Goal: Task Accomplishment & Management: Manage account settings

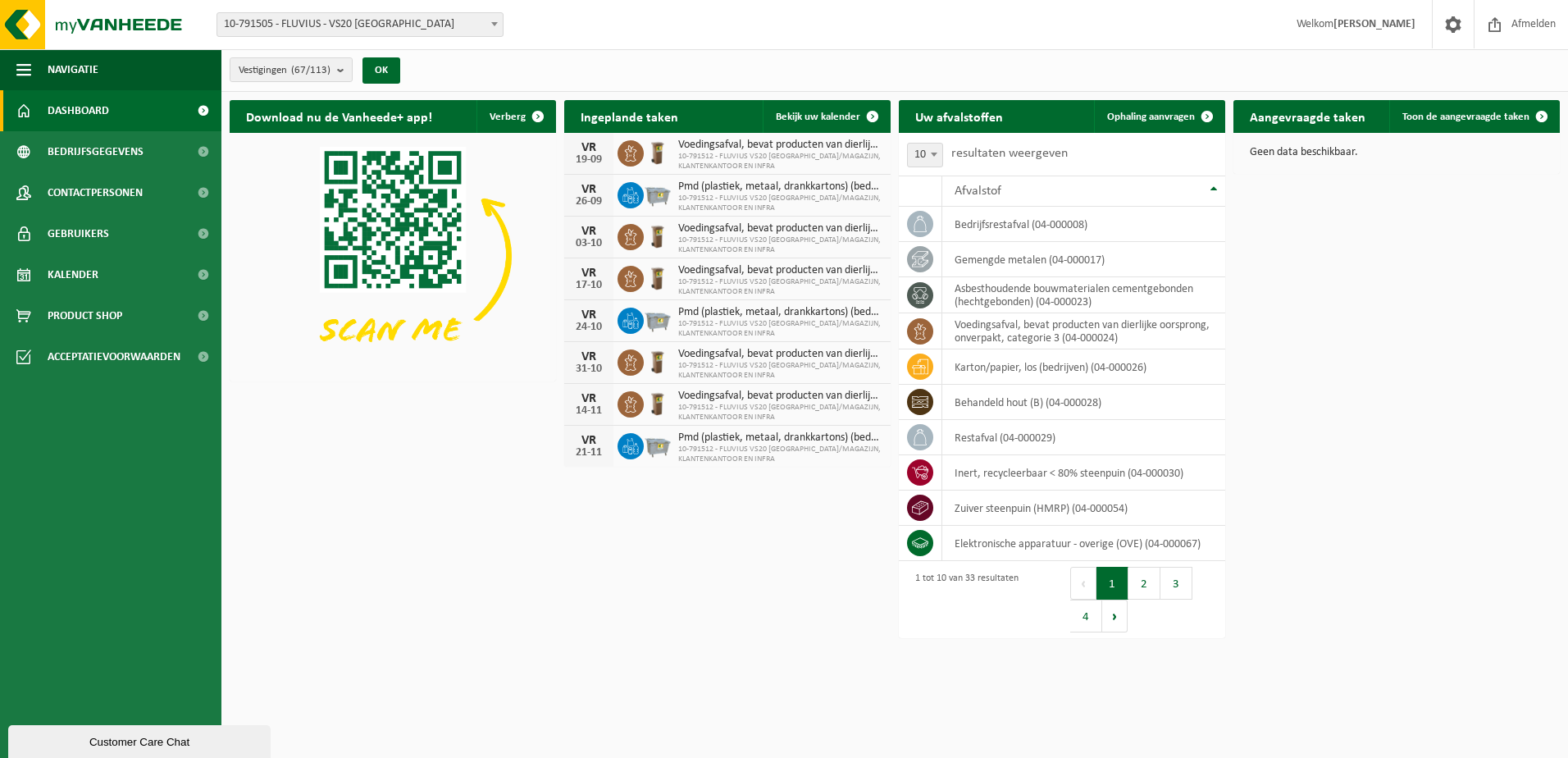
click at [497, 20] on span at bounding box center [494, 24] width 16 height 21
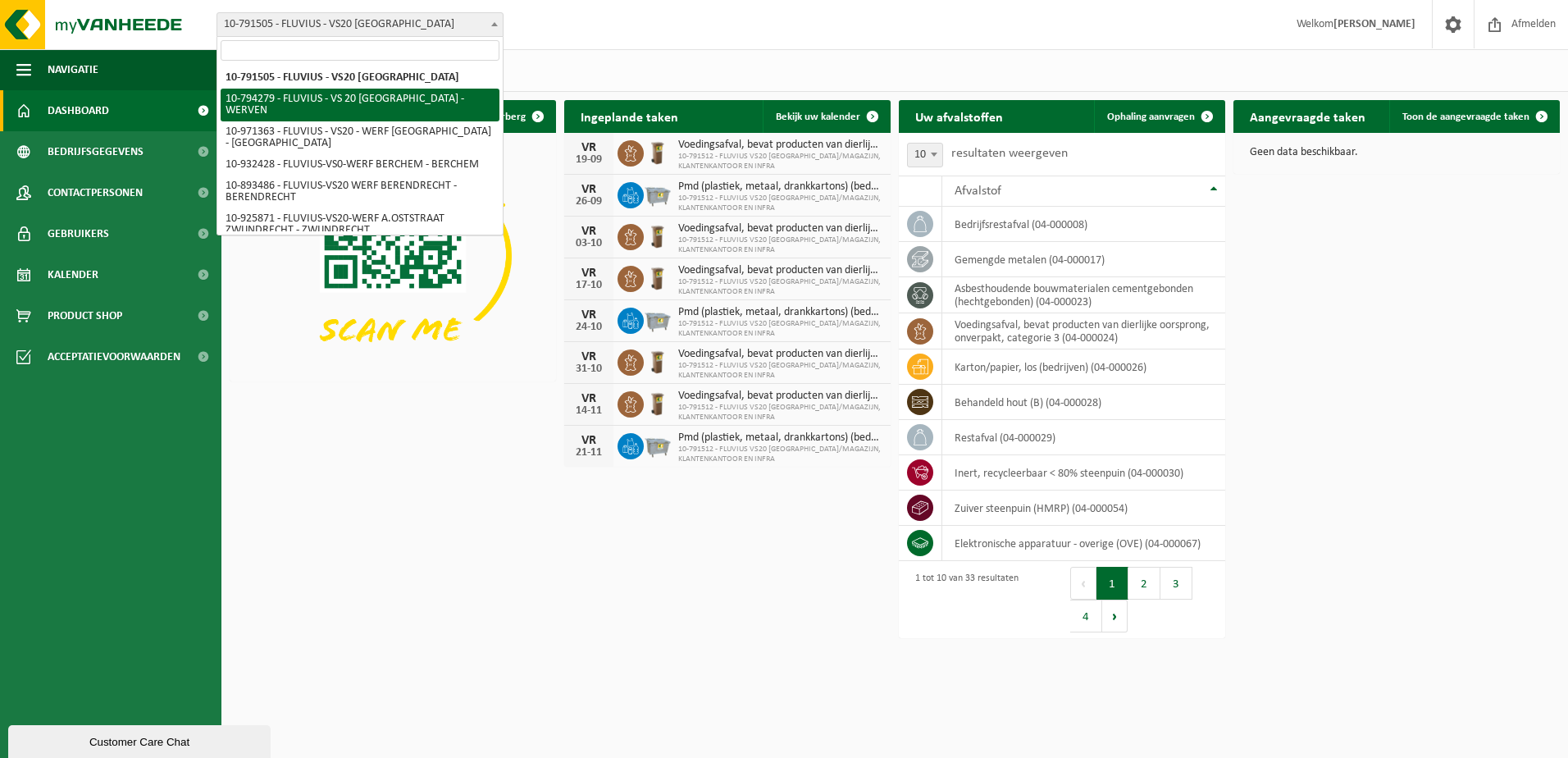
select select "31005"
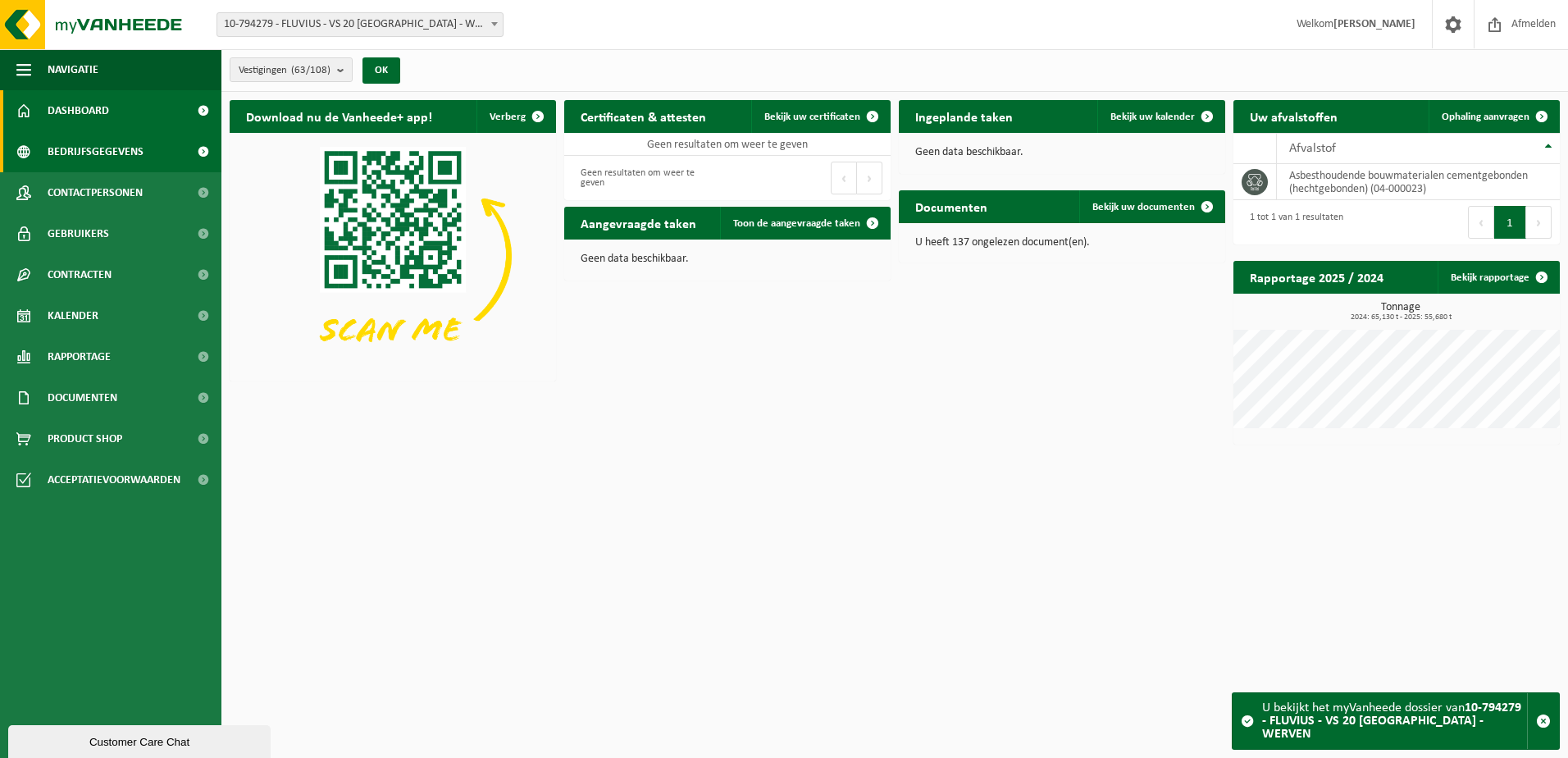
click at [93, 149] on span "Bedrijfsgegevens" at bounding box center [95, 152] width 96 height 41
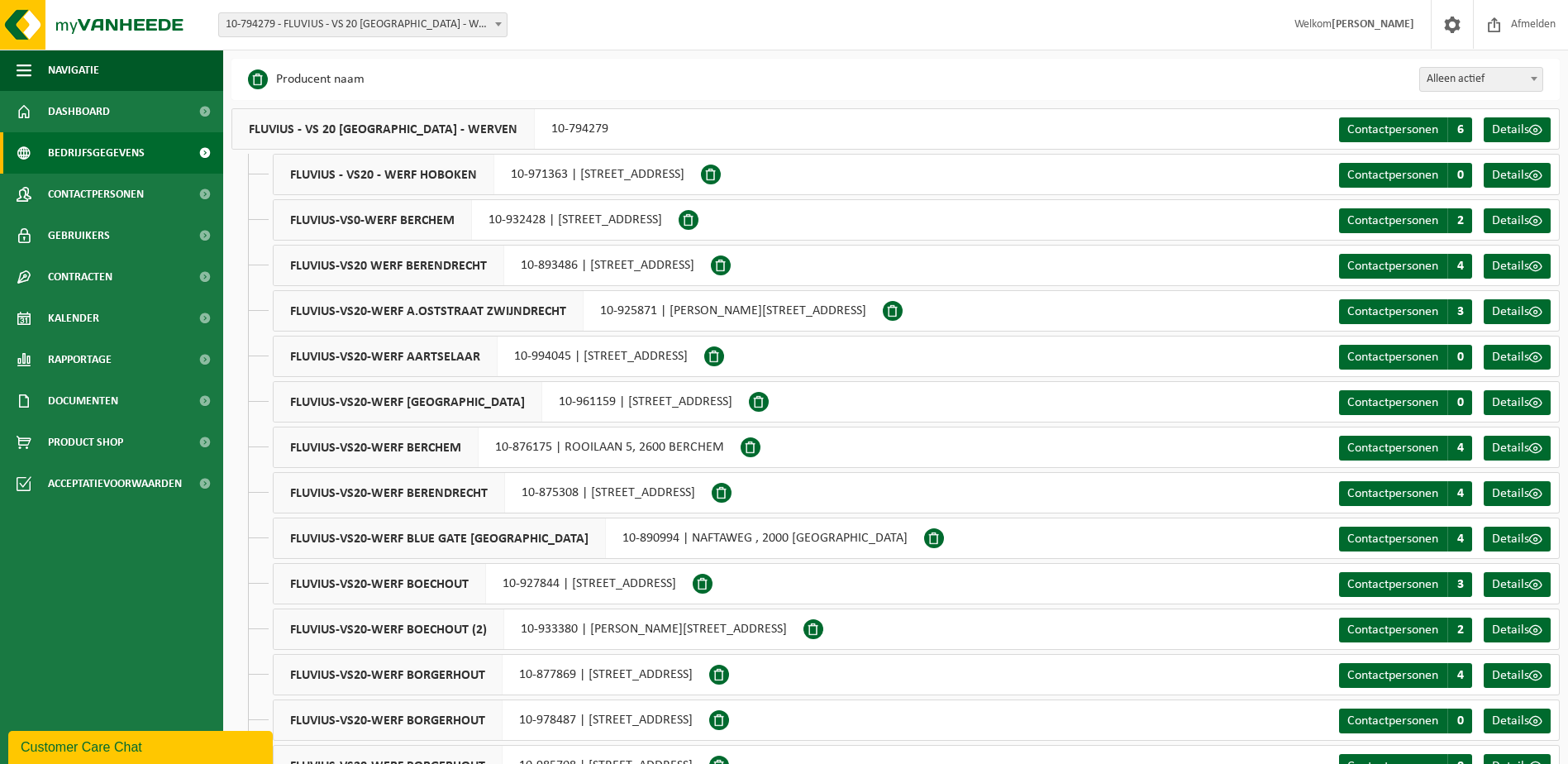
click at [1536, 78] on b at bounding box center [1534, 79] width 7 height 4
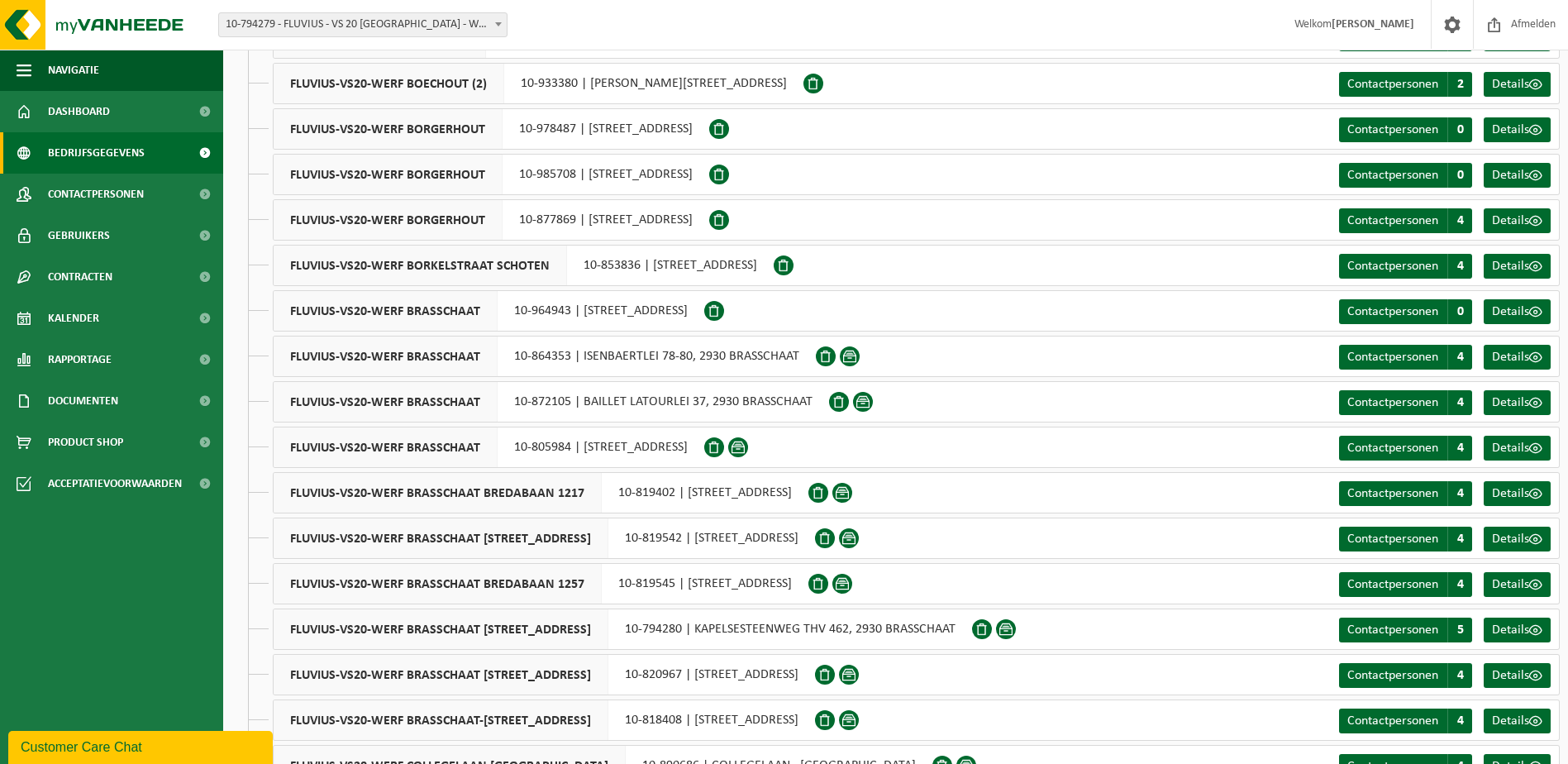
scroll to position [1074, 0]
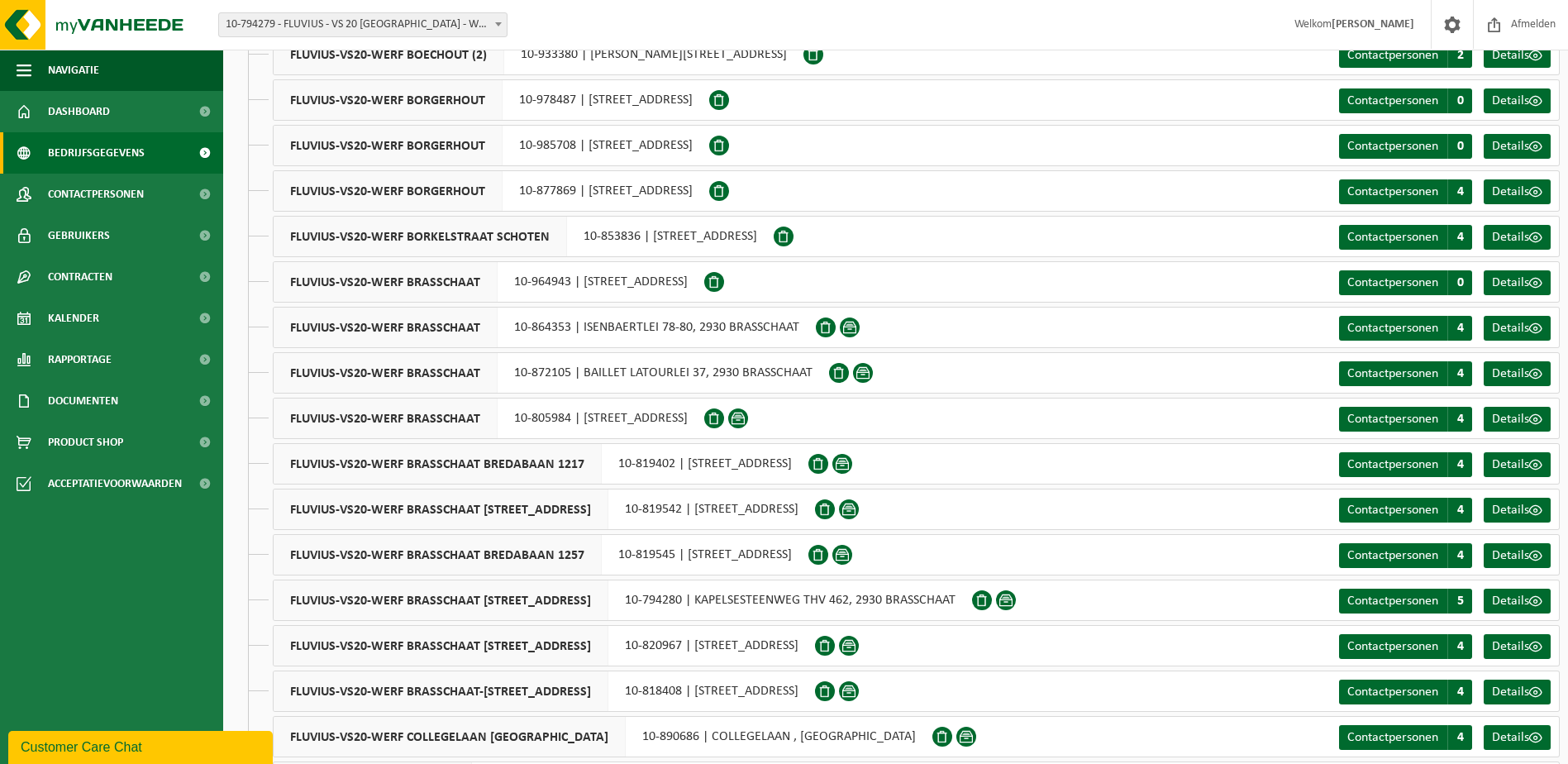
click at [748, 418] on span at bounding box center [738, 419] width 20 height 20
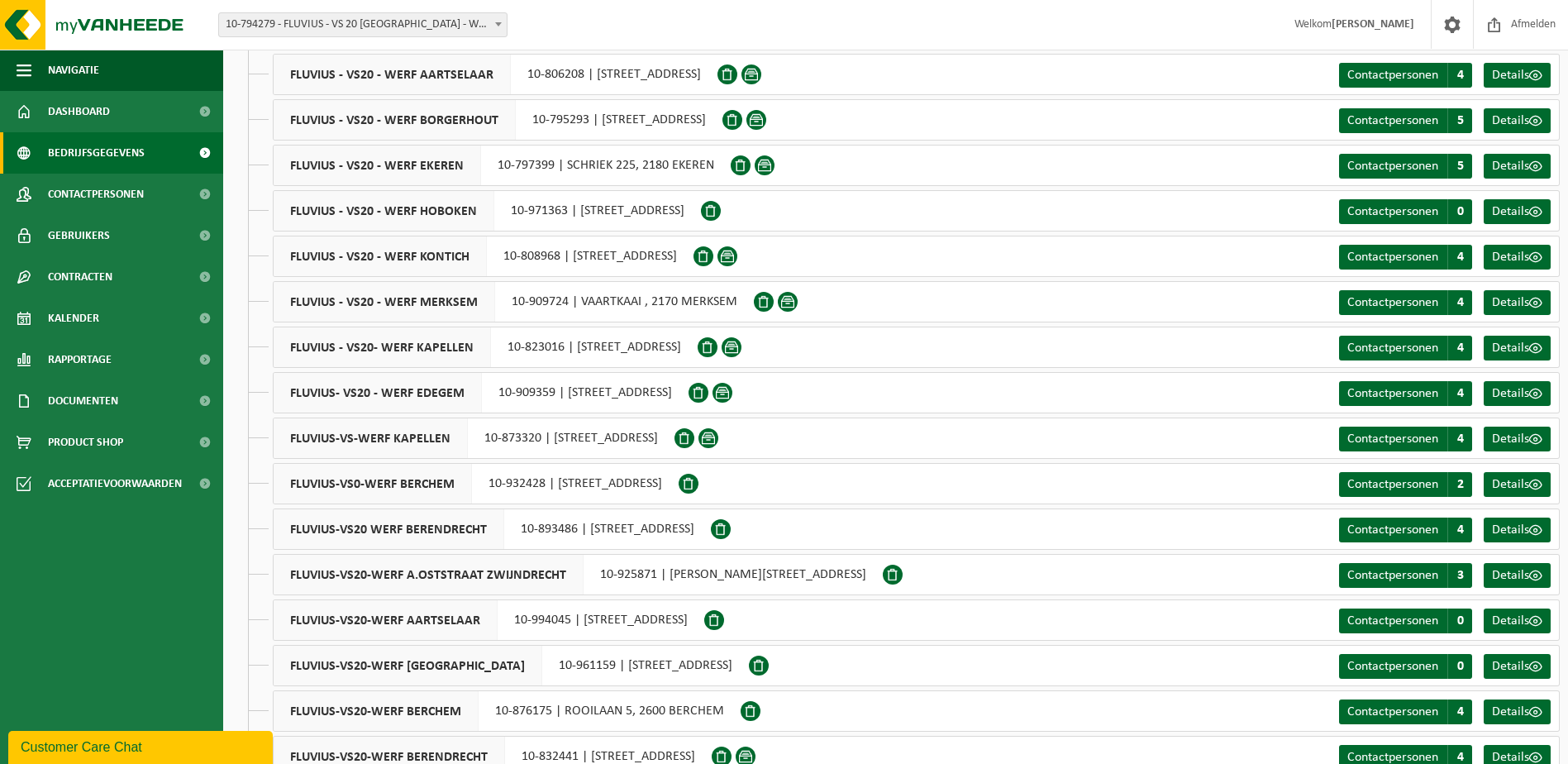
scroll to position [0, 0]
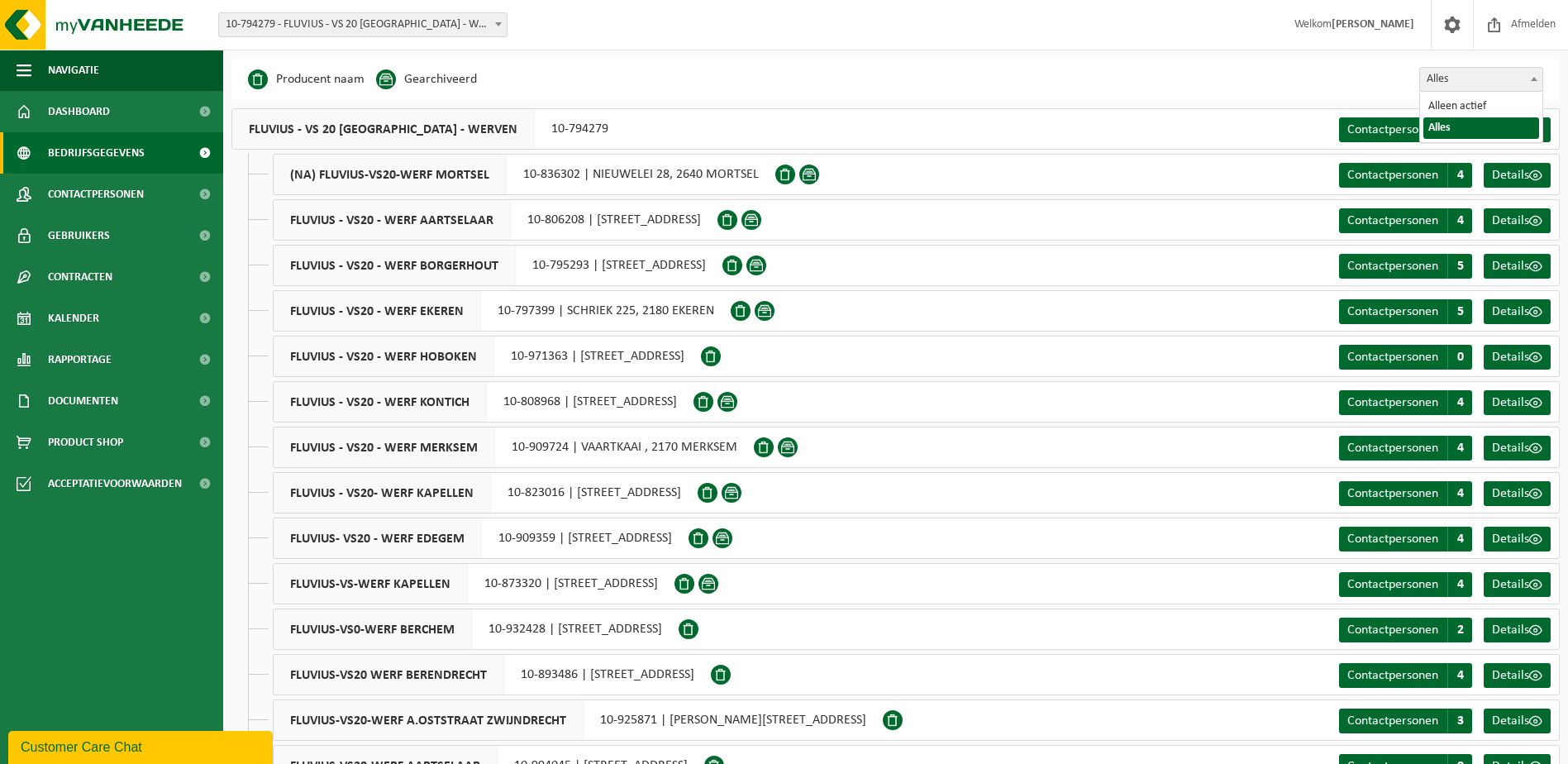
click at [1534, 75] on span at bounding box center [1534, 78] width 17 height 21
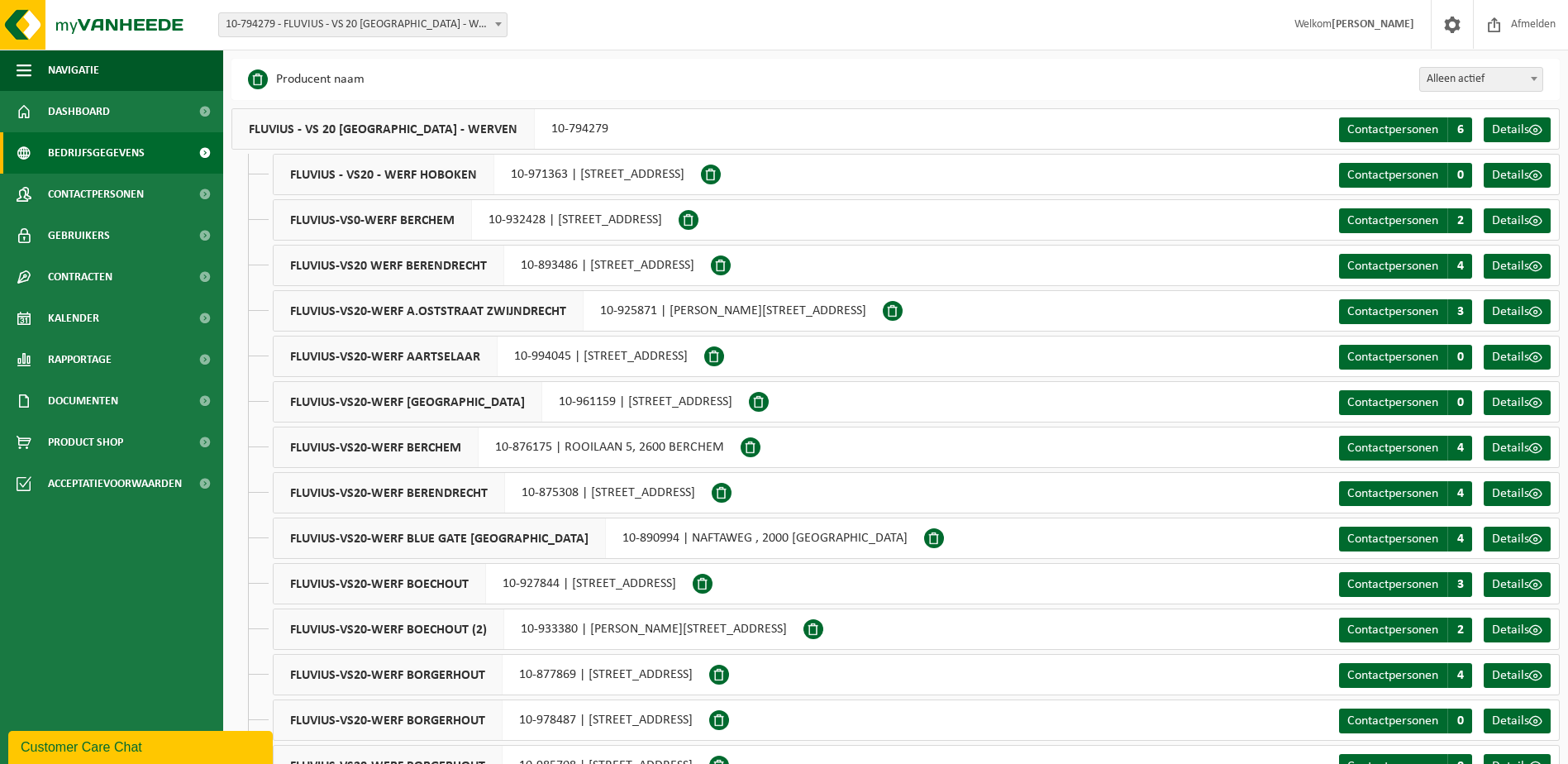
click at [1536, 79] on b at bounding box center [1534, 79] width 7 height 4
select select "true"
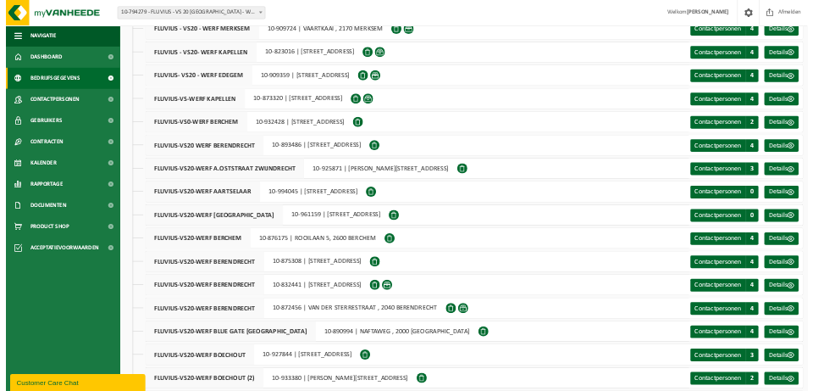
scroll to position [400, 0]
